Goal: Task Accomplishment & Management: Use online tool/utility

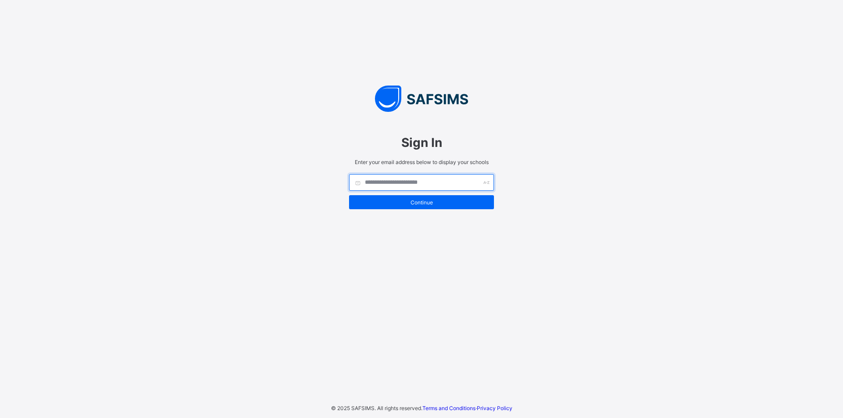
click at [401, 183] on input "text" at bounding box center [421, 182] width 145 height 17
type input "**********"
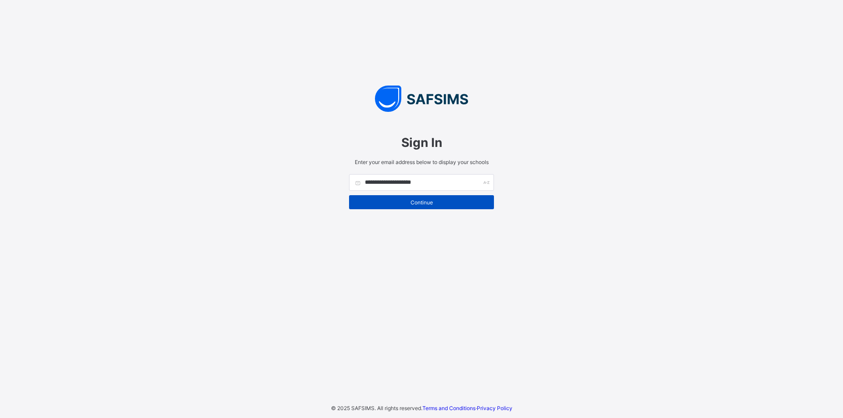
drag, startPoint x: 424, startPoint y: 198, endPoint x: 419, endPoint y: 198, distance: 4.8
click at [420, 198] on div "Continue" at bounding box center [421, 202] width 145 height 14
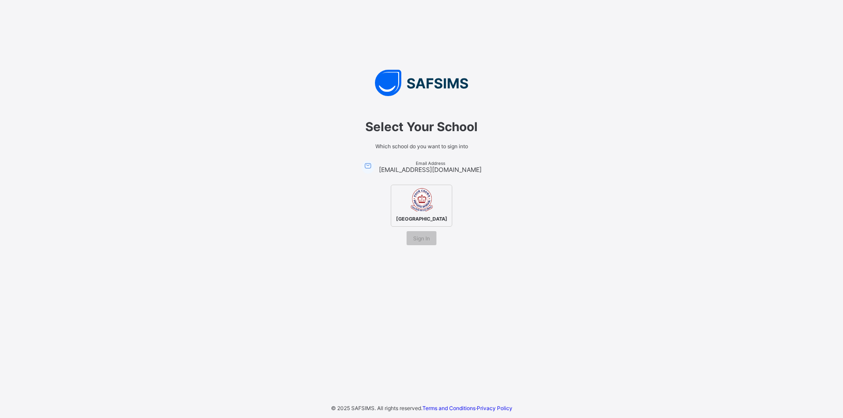
click at [349, 27] on div "Select Your School Which school do you want to sign into Email Address [EMAIL_A…" at bounding box center [421, 209] width 843 height 418
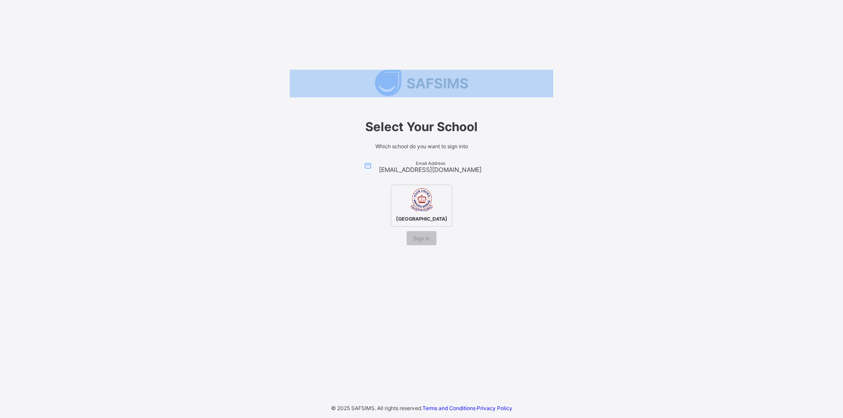
click at [349, 27] on div "Select Your School Which school do you want to sign into Email Address [EMAIL_A…" at bounding box center [421, 209] width 843 height 418
click at [340, 21] on div "Select Your School Which school do you want to sign into Email Address israelok…" at bounding box center [421, 209] width 843 height 418
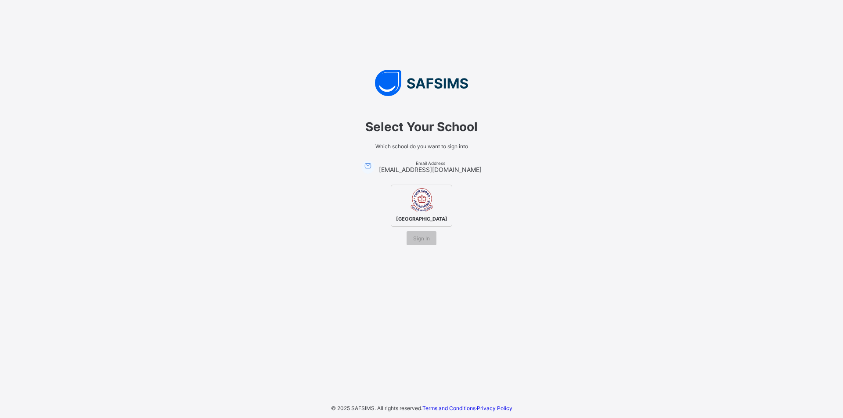
click at [340, 21] on div "Select Your School Which school do you want to sign into Email Address israelok…" at bounding box center [421, 209] width 843 height 418
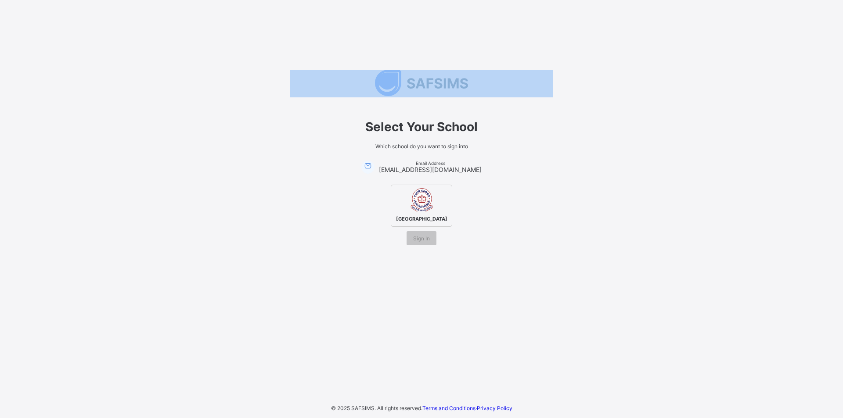
click at [339, 21] on div "Select Your School Which school do you want to sign into Email Address israelok…" at bounding box center [421, 209] width 843 height 418
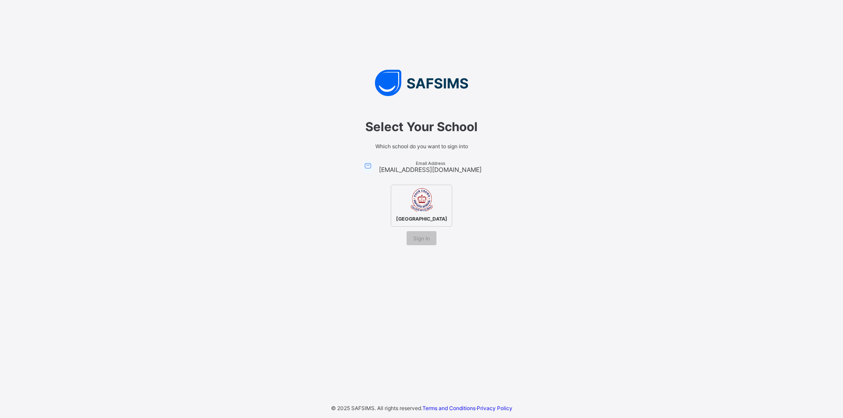
click at [339, 21] on div "Select Your School Which school do you want to sign into Email Address israelok…" at bounding box center [421, 209] width 843 height 418
click at [397, 199] on div "[GEOGRAPHIC_DATA]" at bounding box center [421, 206] width 61 height 42
click at [419, 241] on span "Sign In" at bounding box center [421, 238] width 17 height 7
